Goal: Task Accomplishment & Management: Use online tool/utility

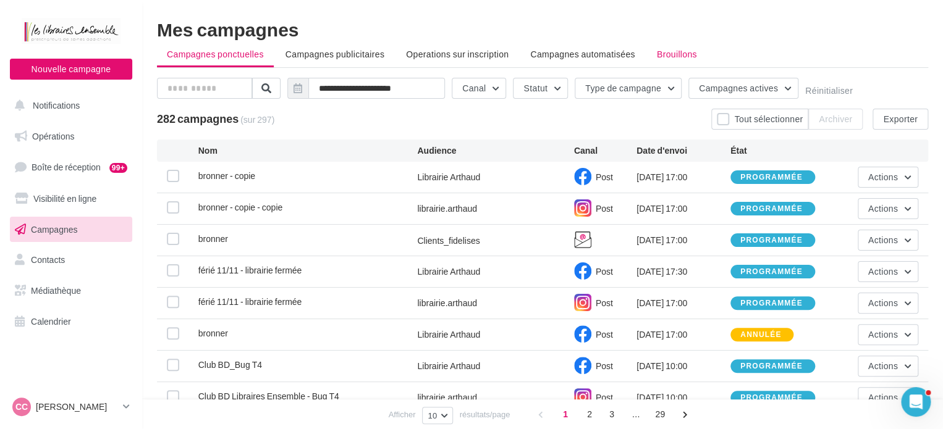
click at [685, 49] on span "Brouillons" at bounding box center [677, 54] width 40 height 11
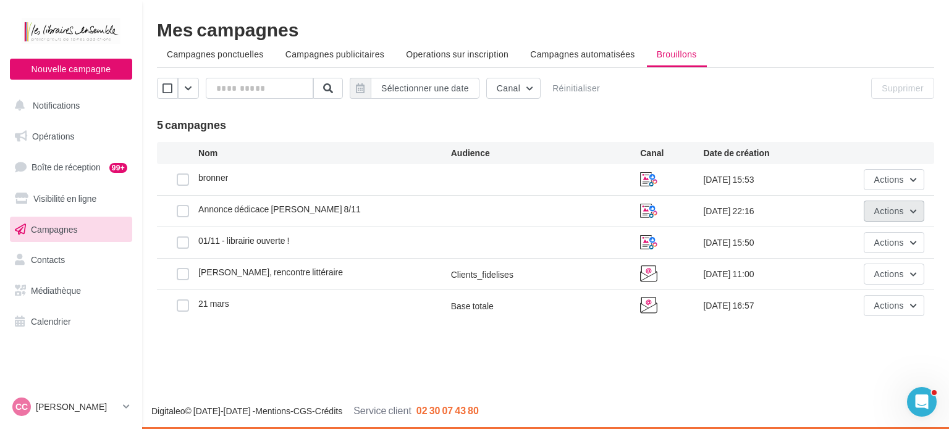
click at [882, 208] on span "Actions" at bounding box center [889, 211] width 30 height 11
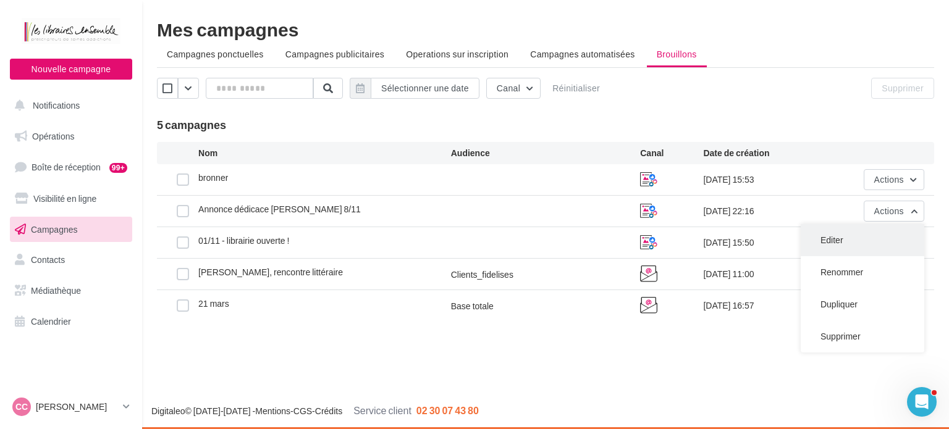
click at [832, 245] on button "Editer" at bounding box center [863, 240] width 124 height 32
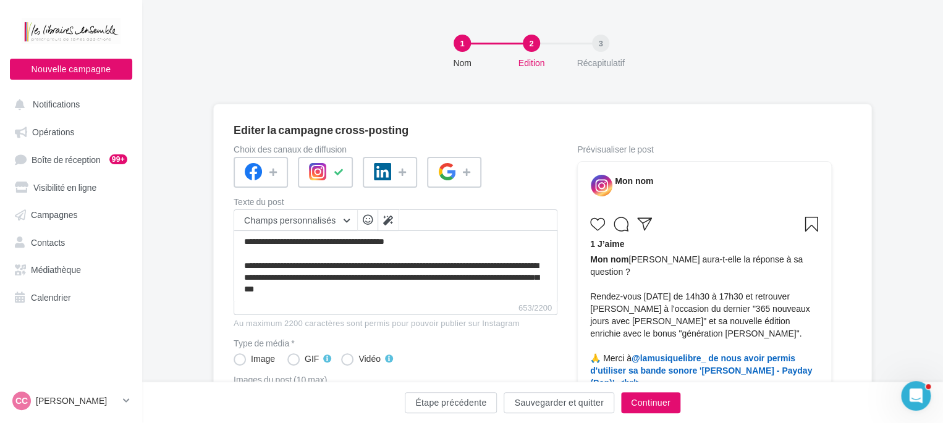
click at [808, 59] on div "1 Nom 2 Edition 3 Récapitulatif" at bounding box center [562, 57] width 801 height 74
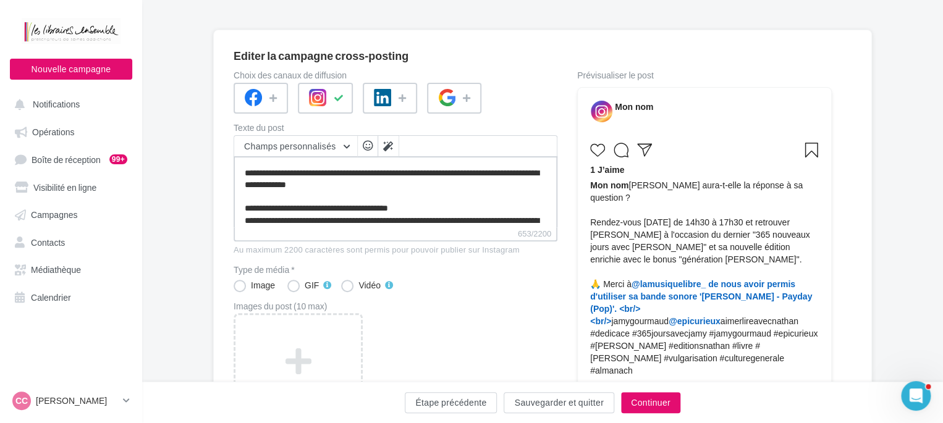
scroll to position [67, 0]
